Goal: Find specific page/section: Find specific page/section

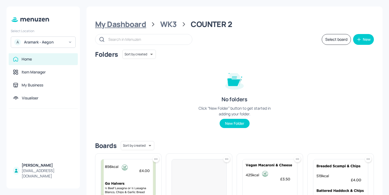
click at [140, 27] on div "My Dashboard" at bounding box center [120, 24] width 51 height 10
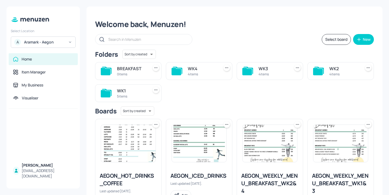
click at [137, 97] on div "5 items" at bounding box center [131, 96] width 29 height 5
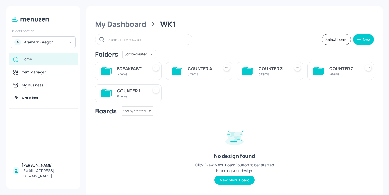
click at [145, 71] on div "BREAKFAST" at bounding box center [131, 68] width 29 height 6
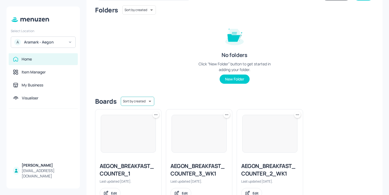
scroll to position [65, 0]
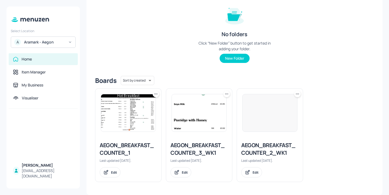
click at [136, 146] on div "AEGON_BREAKFAST_COUNTER_1" at bounding box center [128, 149] width 57 height 15
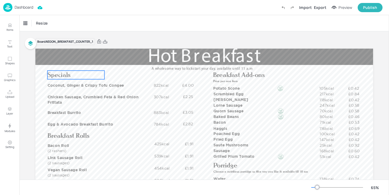
click at [58, 76] on span "Specials" at bounding box center [59, 74] width 23 height 7
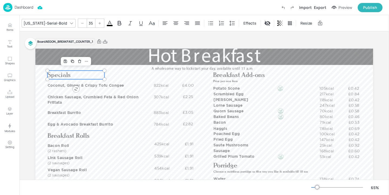
click at [133, 44] on div "Board AEGON_BREAKFAST_COUNTER_1" at bounding box center [204, 42] width 338 height 8
click at [125, 33] on div "Board AEGON_BREAKFAST_COUNTER_1 Breakfast Rolls Coconut, Ginger & Crispy Tofu C…" at bounding box center [204, 141] width 338 height 221
